Goal: Task Accomplishment & Management: Use online tool/utility

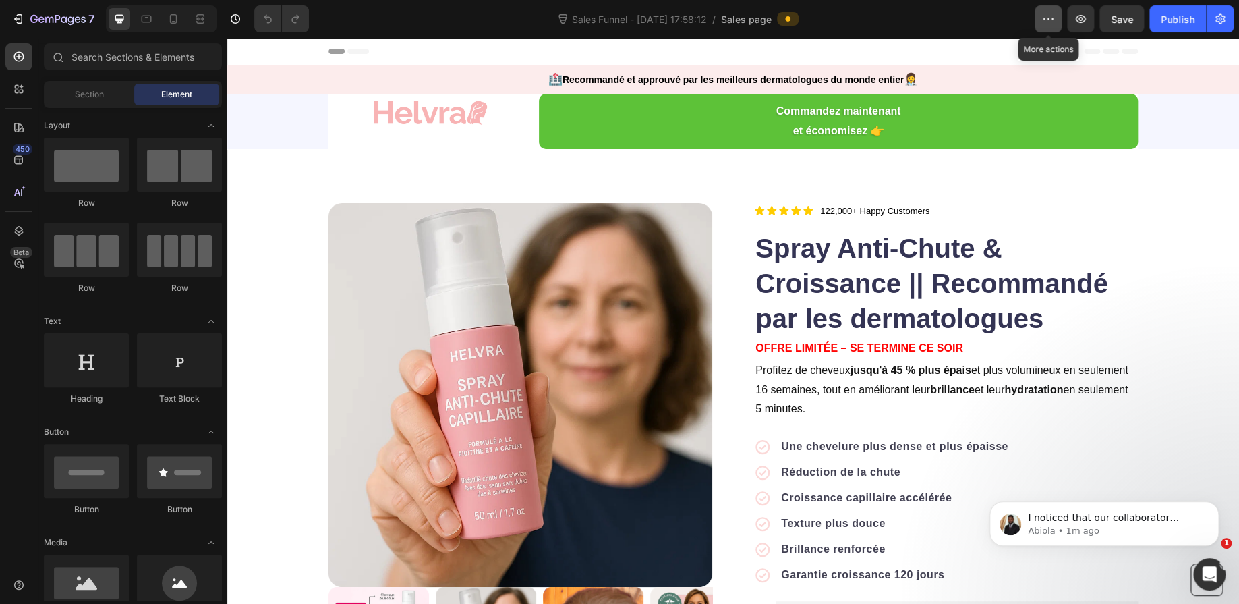
click at [1060, 24] on button "button" at bounding box center [1048, 18] width 27 height 27
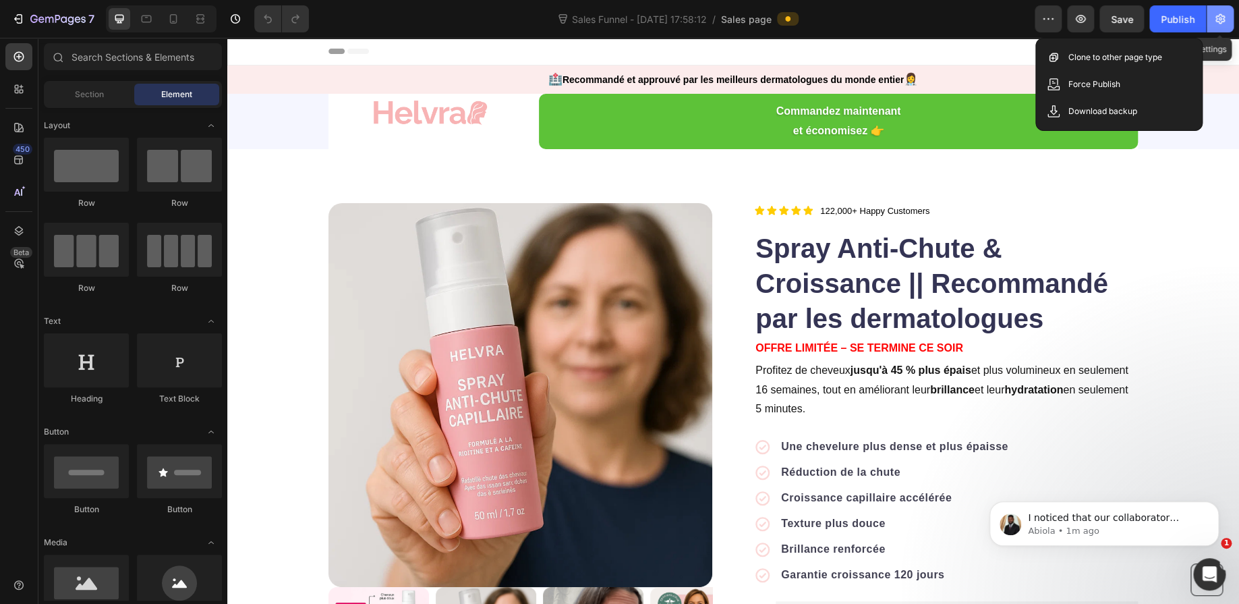
click at [1214, 21] on icon "button" at bounding box center [1220, 18] width 13 height 13
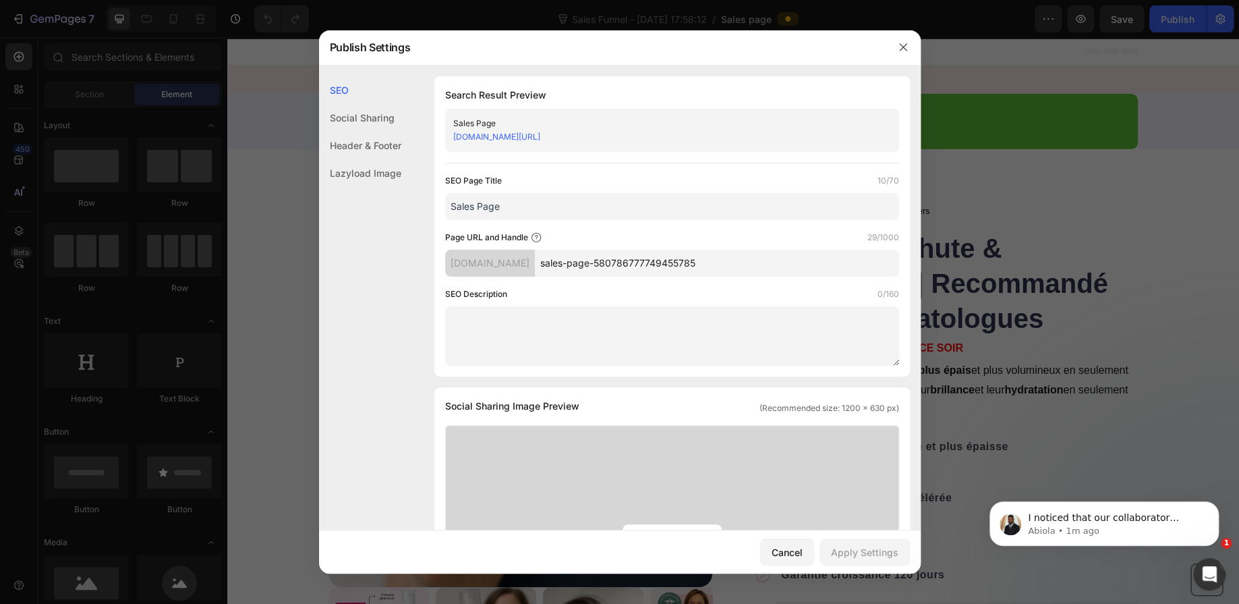
click at [1066, 317] on div at bounding box center [619, 302] width 1239 height 604
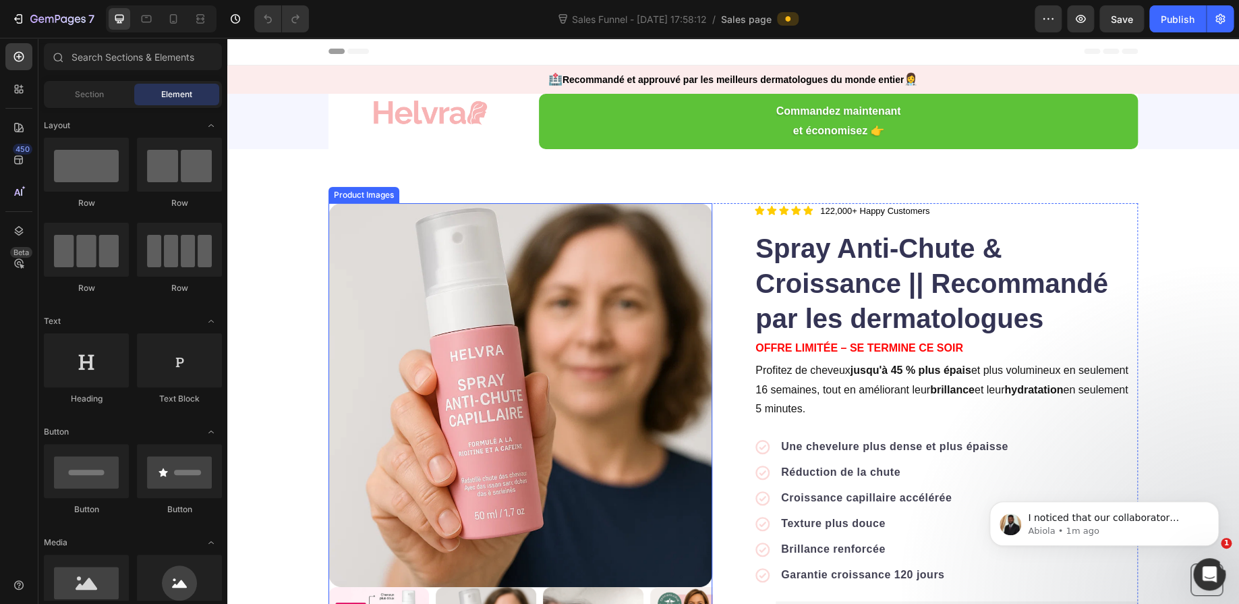
click at [407, 268] on img at bounding box center [521, 395] width 384 height 384
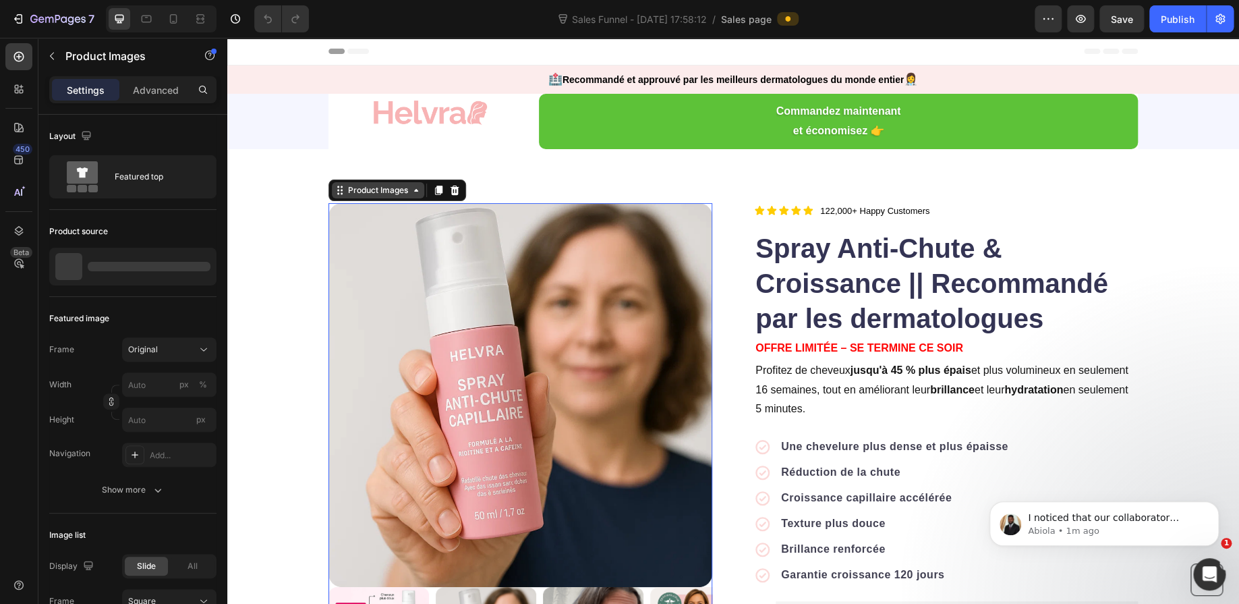
click at [362, 192] on div "Product Images" at bounding box center [377, 190] width 65 height 12
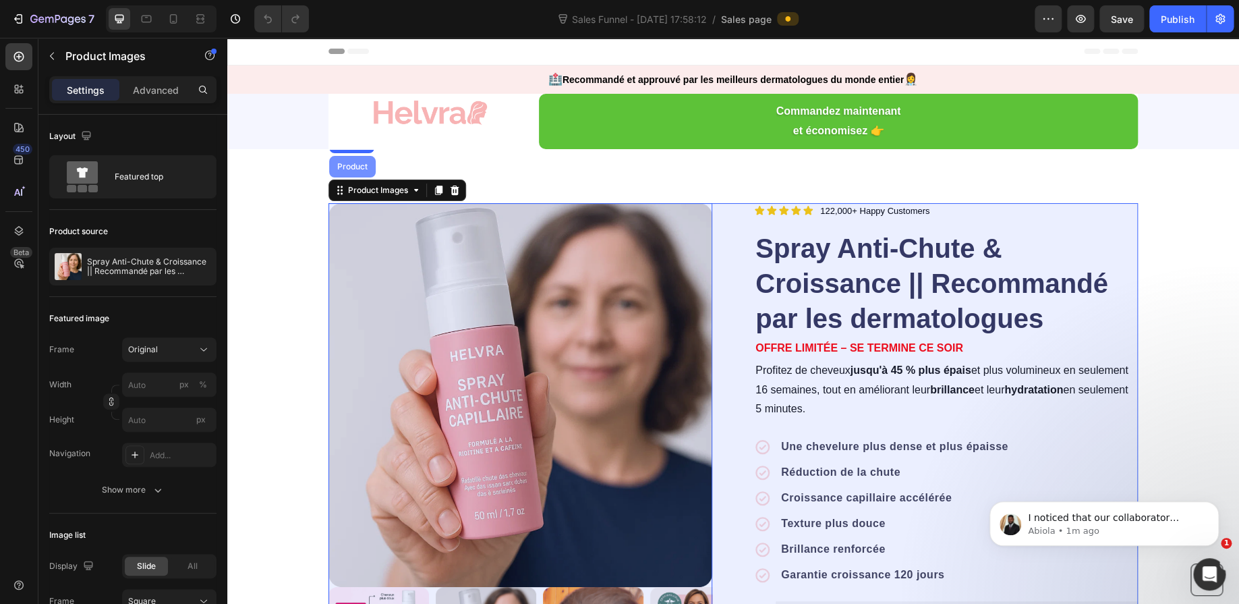
click at [349, 163] on div "Product" at bounding box center [353, 167] width 36 height 8
